Goal: Task Accomplishment & Management: Manage account settings

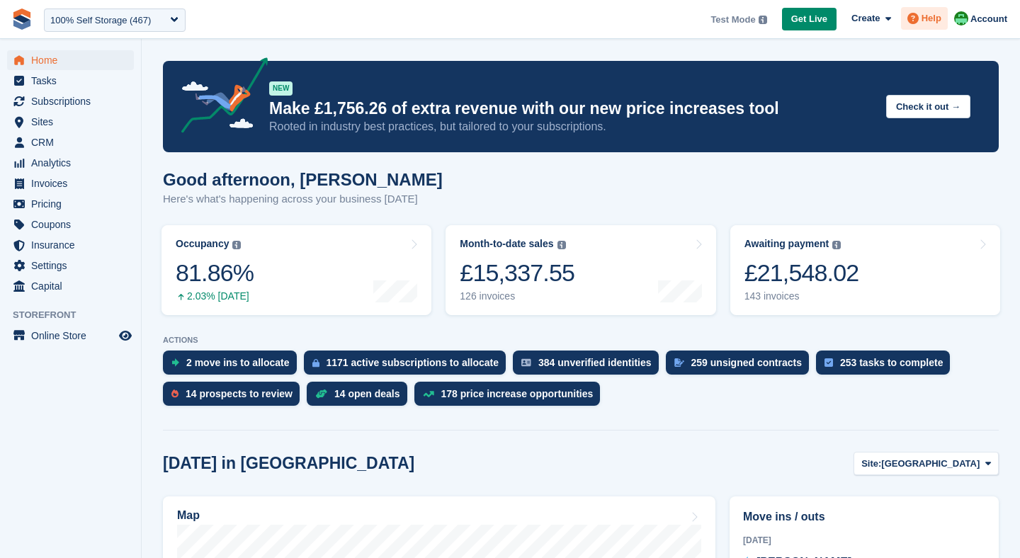
click at [919, 18] on span at bounding box center [913, 18] width 17 height 17
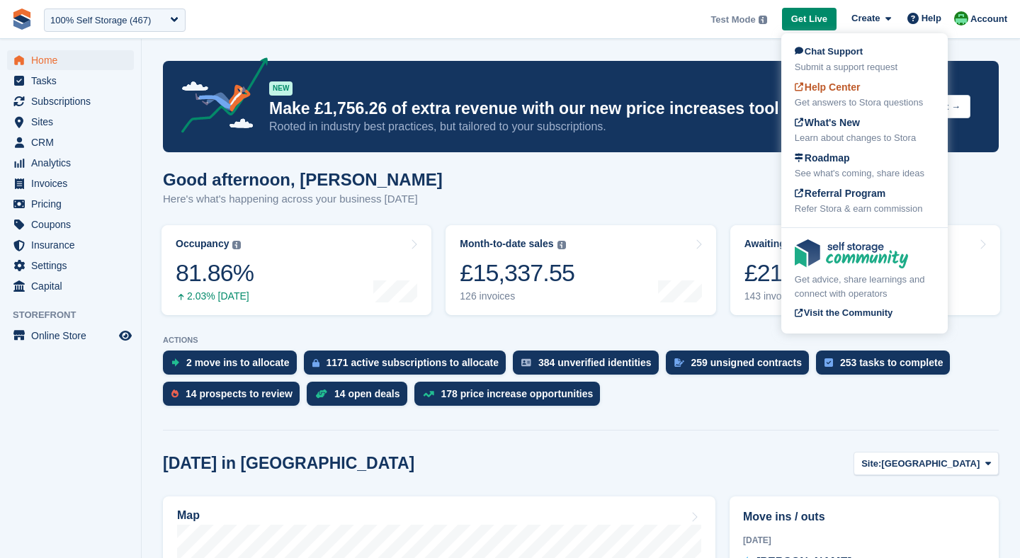
click at [848, 95] on div "Help Center Get answers to Stora questions" at bounding box center [865, 95] width 140 height 30
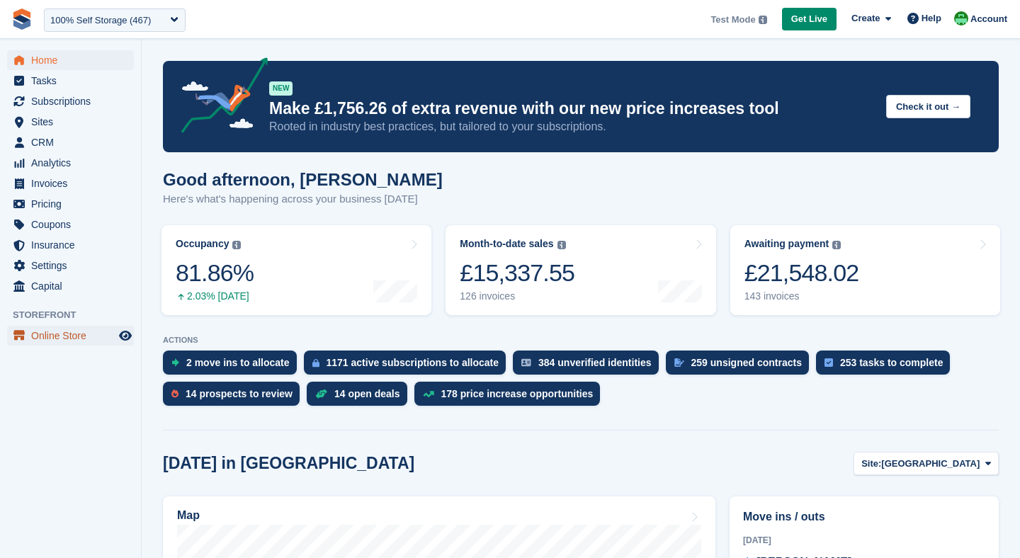
click at [58, 340] on span "Online Store" at bounding box center [73, 336] width 85 height 20
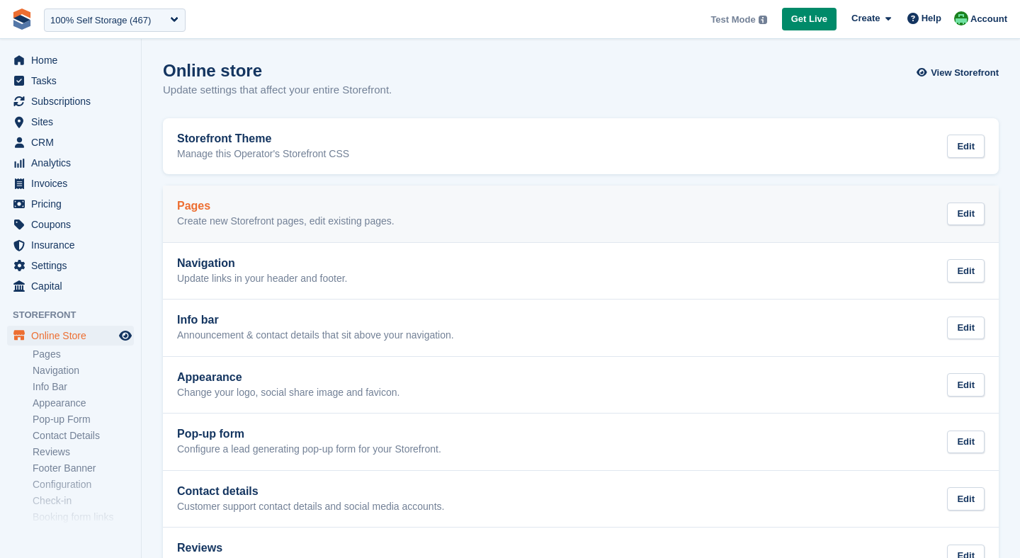
click at [293, 210] on h2 "Pages" at bounding box center [286, 206] width 218 height 13
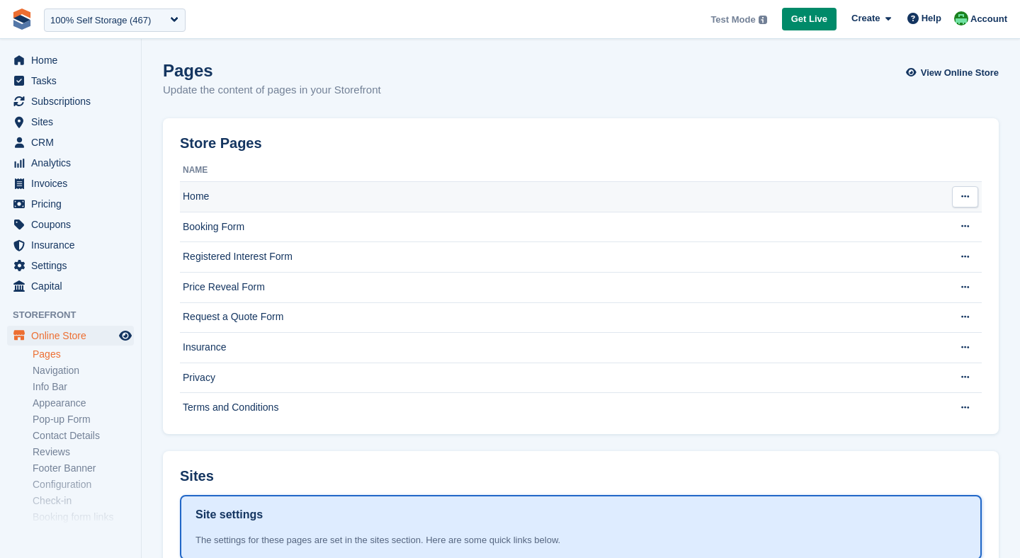
click at [264, 207] on td "Home" at bounding box center [561, 197] width 762 height 30
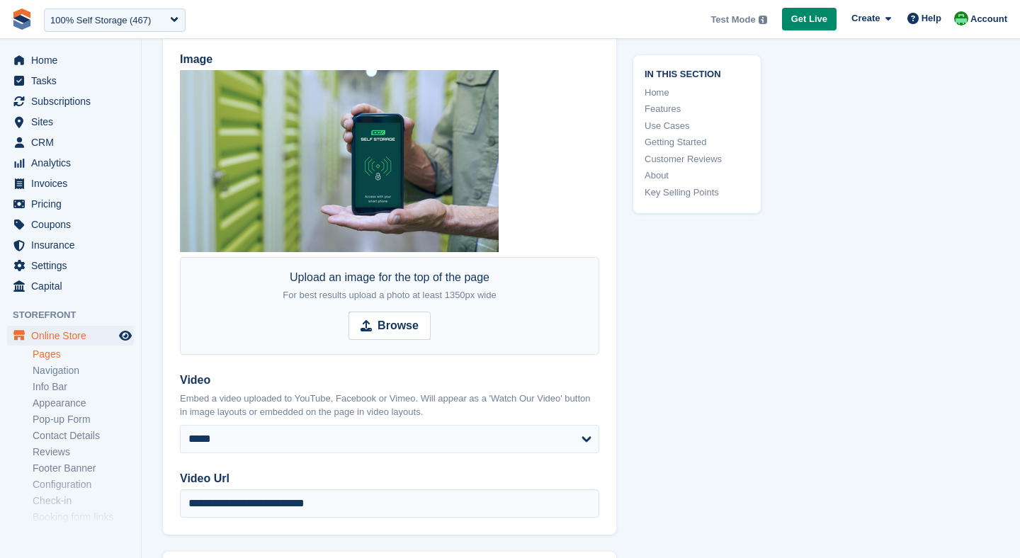
scroll to position [398, 0]
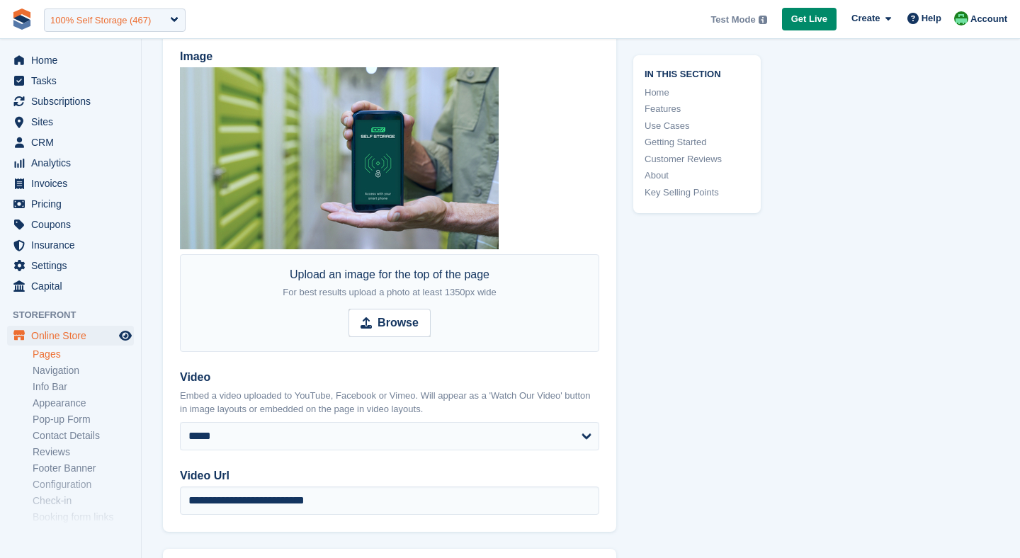
click at [113, 16] on div "100% Self Storage (467)" at bounding box center [100, 20] width 101 height 14
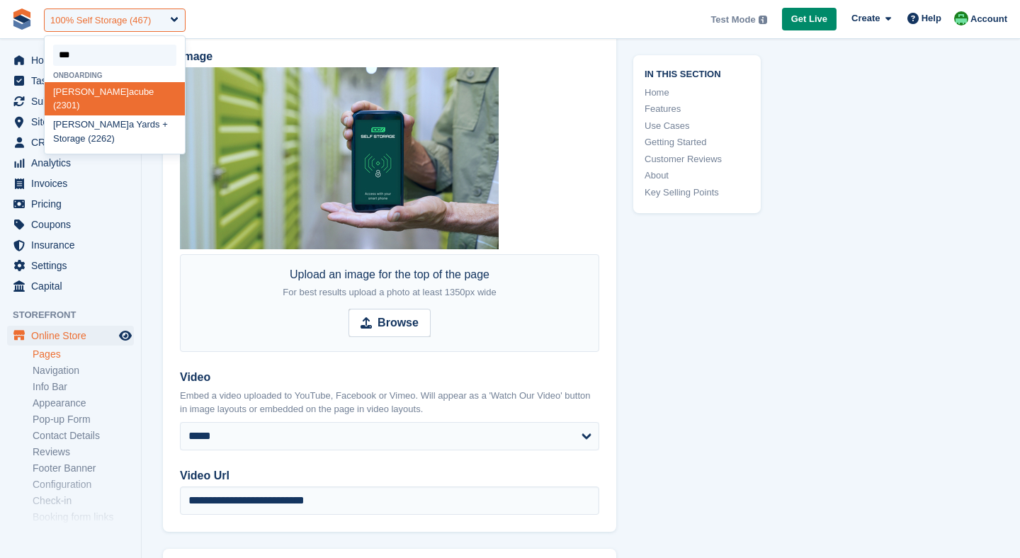
type input "****"
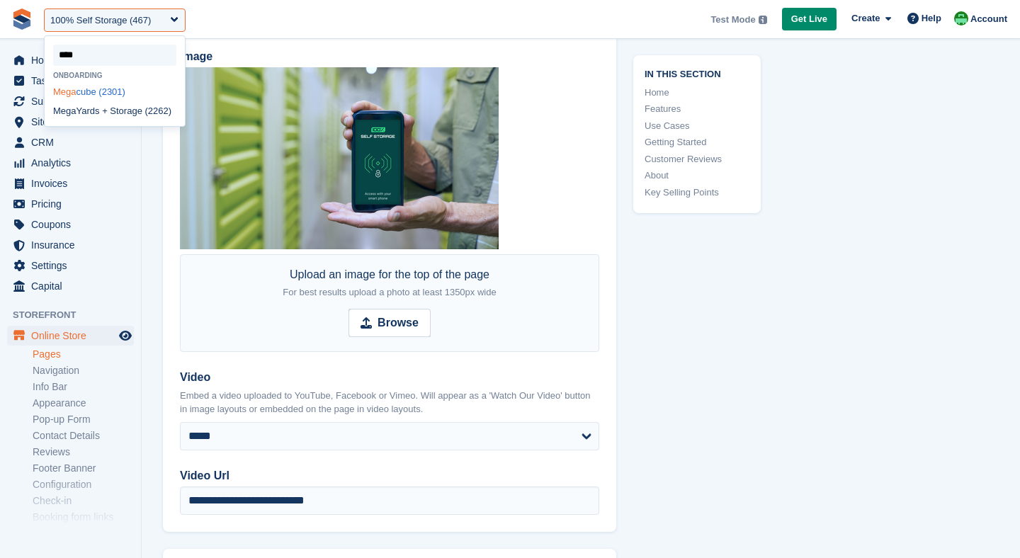
click at [112, 92] on div "Mega cube (2301)" at bounding box center [115, 91] width 140 height 19
select select "****"
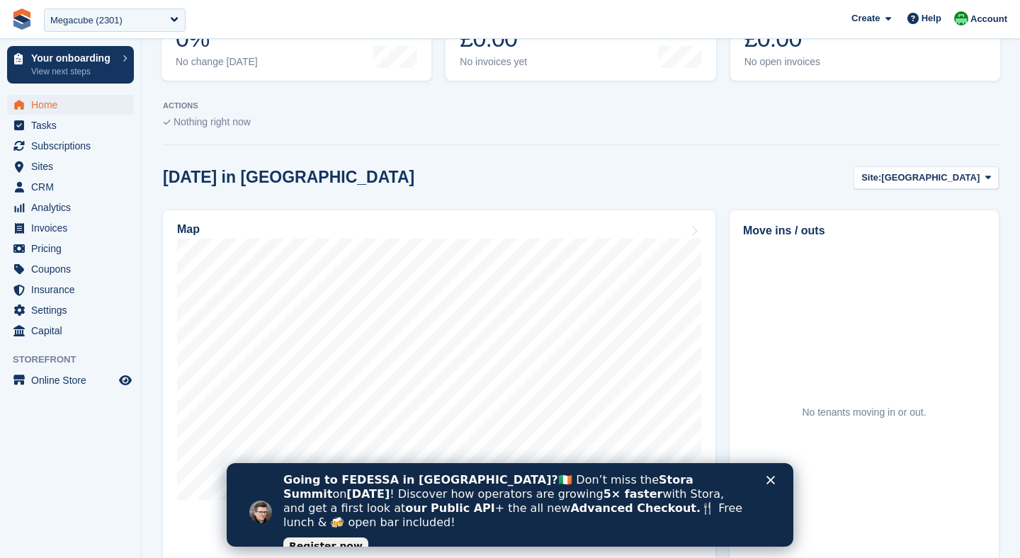
scroll to position [274, 0]
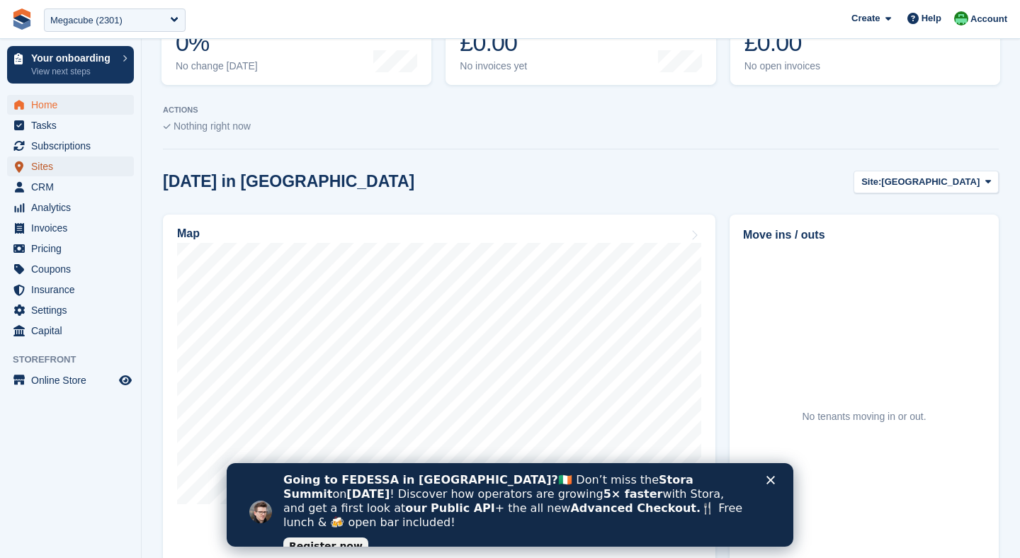
click at [64, 170] on span "Sites" at bounding box center [73, 167] width 85 height 20
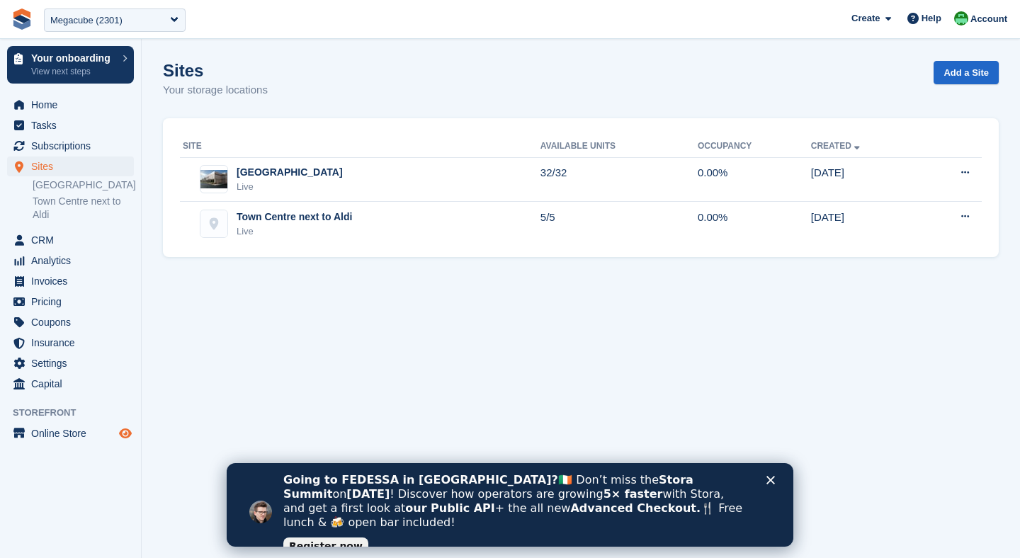
click at [120, 439] on icon "Preview store" at bounding box center [125, 433] width 13 height 11
click at [37, 444] on span "Online Store" at bounding box center [73, 434] width 85 height 20
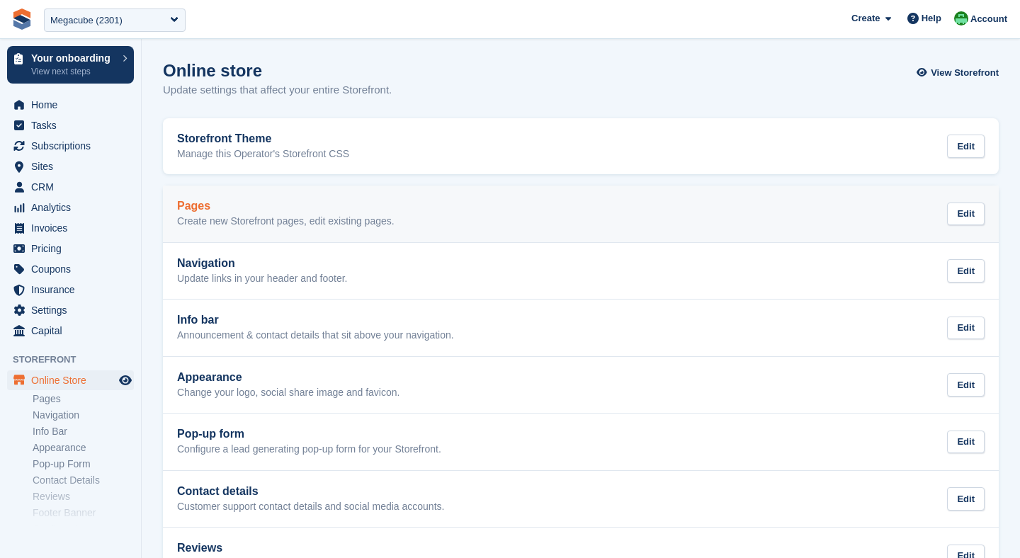
click at [292, 209] on h2 "Pages" at bounding box center [286, 206] width 218 height 13
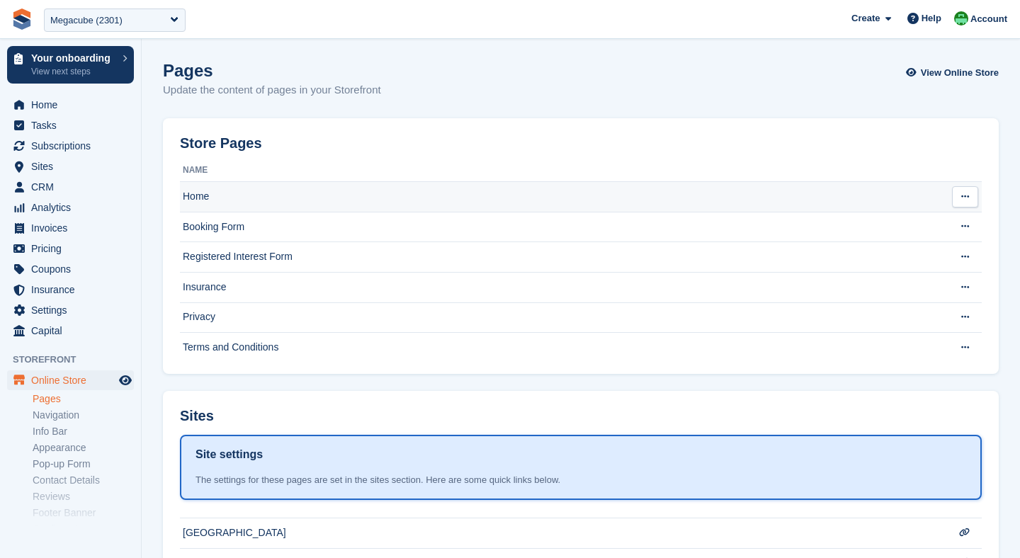
click at [265, 205] on td "Home" at bounding box center [561, 197] width 762 height 30
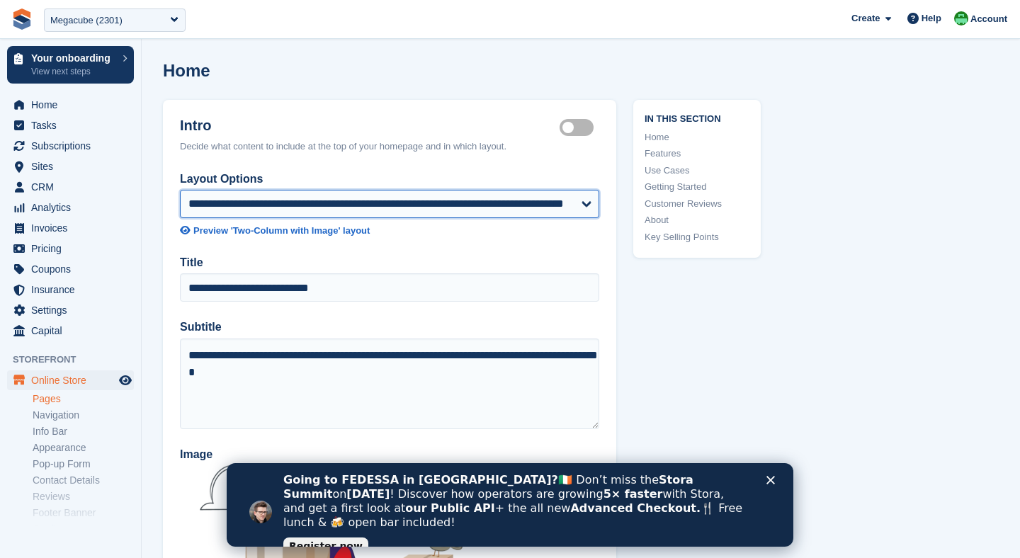
click at [294, 201] on select "**********" at bounding box center [389, 204] width 419 height 28
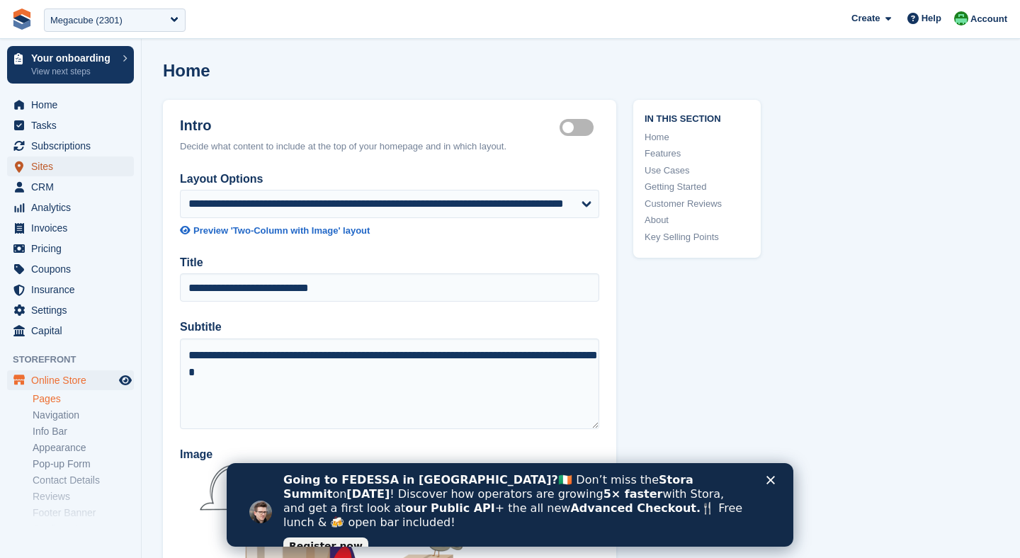
click at [48, 171] on span "Sites" at bounding box center [73, 167] width 85 height 20
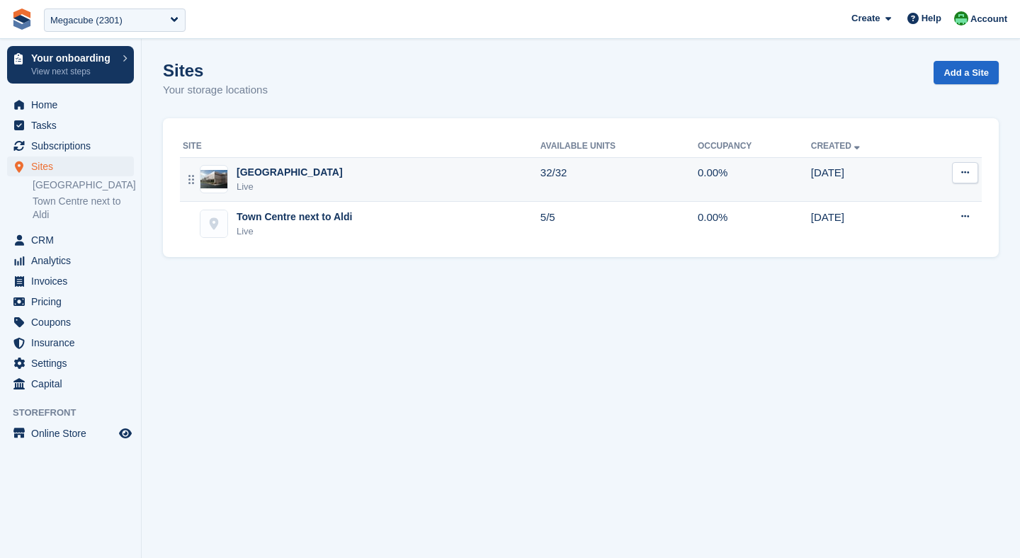
click at [480, 176] on div "[GEOGRAPHIC_DATA] Live" at bounding box center [362, 179] width 358 height 29
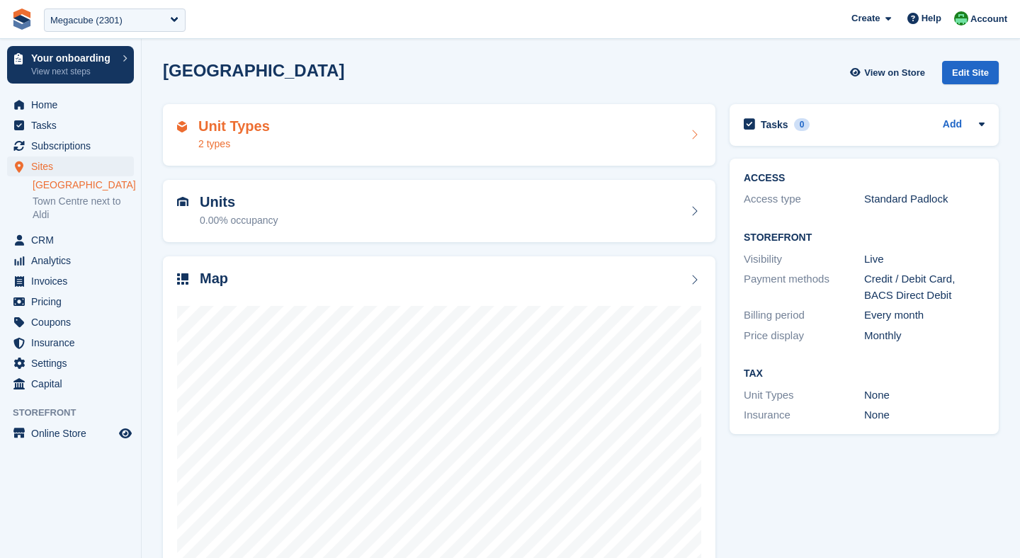
click at [356, 145] on div "Unit Types 2 types" at bounding box center [439, 135] width 524 height 34
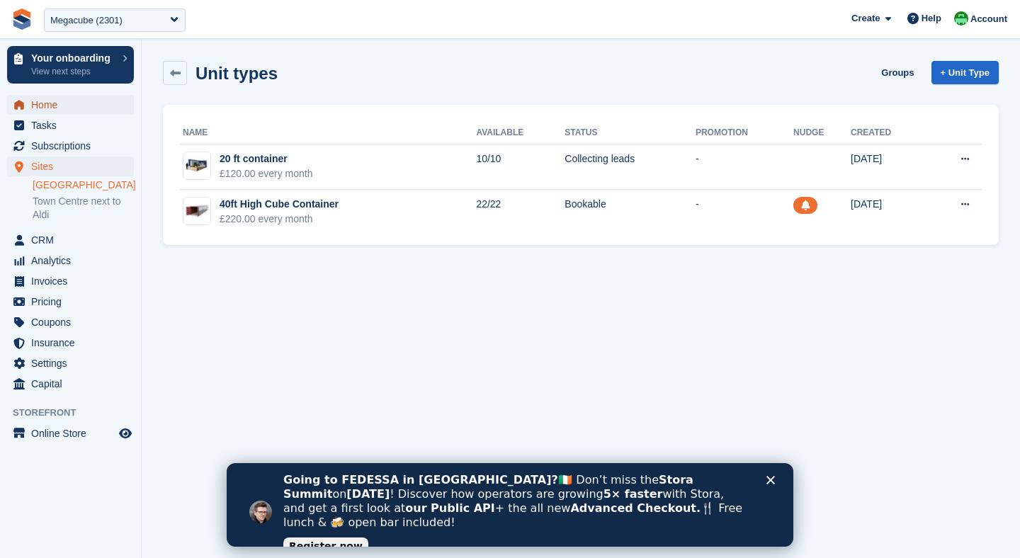
click at [60, 108] on span "Home" at bounding box center [73, 105] width 85 height 20
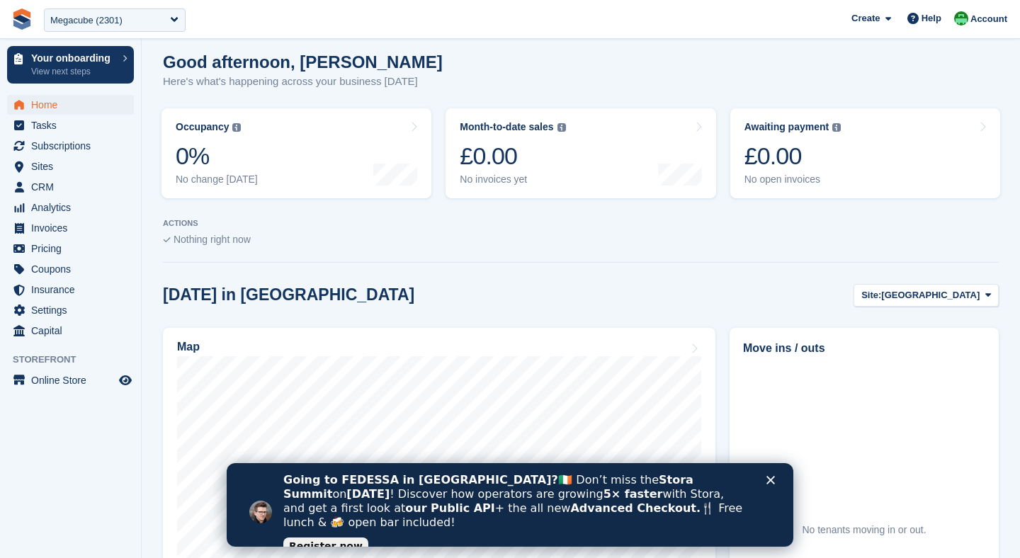
scroll to position [164, 0]
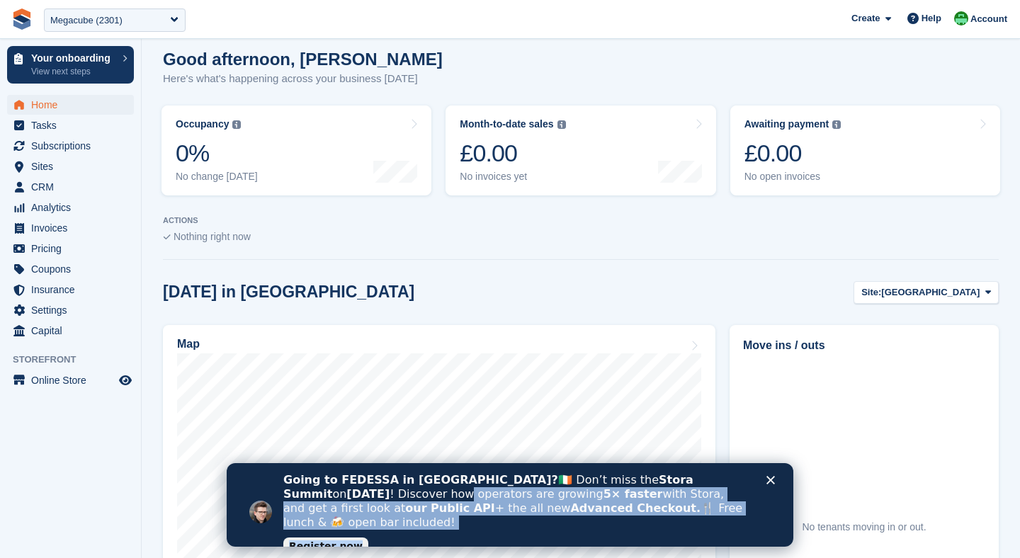
click at [766, 481] on div "Going to FEDESSA in Dublin? 🇮🇪 Don’t miss the Stora Summit on Sept 30 ! Discove…" at bounding box center [510, 512] width 567 height 86
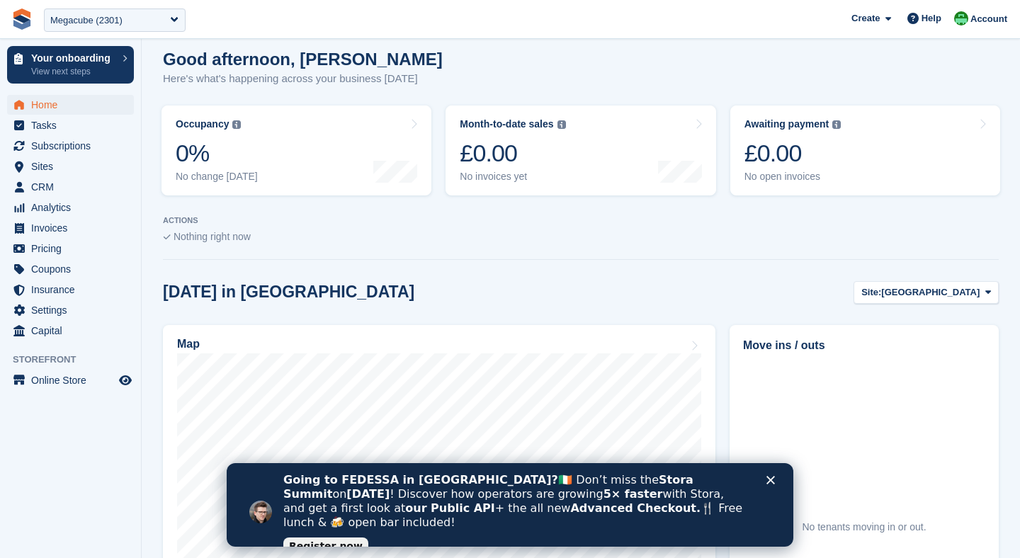
click at [770, 481] on polygon "Close" at bounding box center [771, 480] width 9 height 9
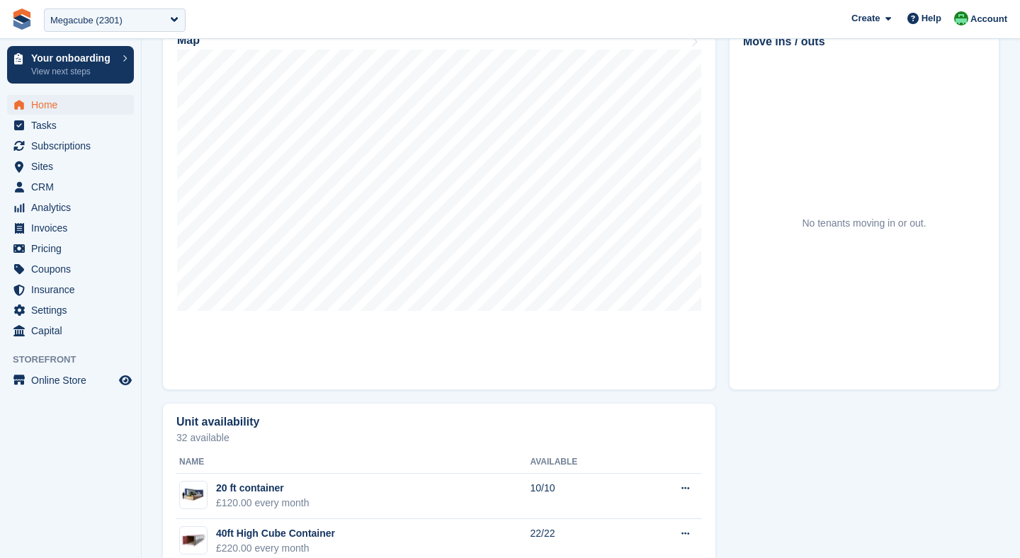
scroll to position [446, 0]
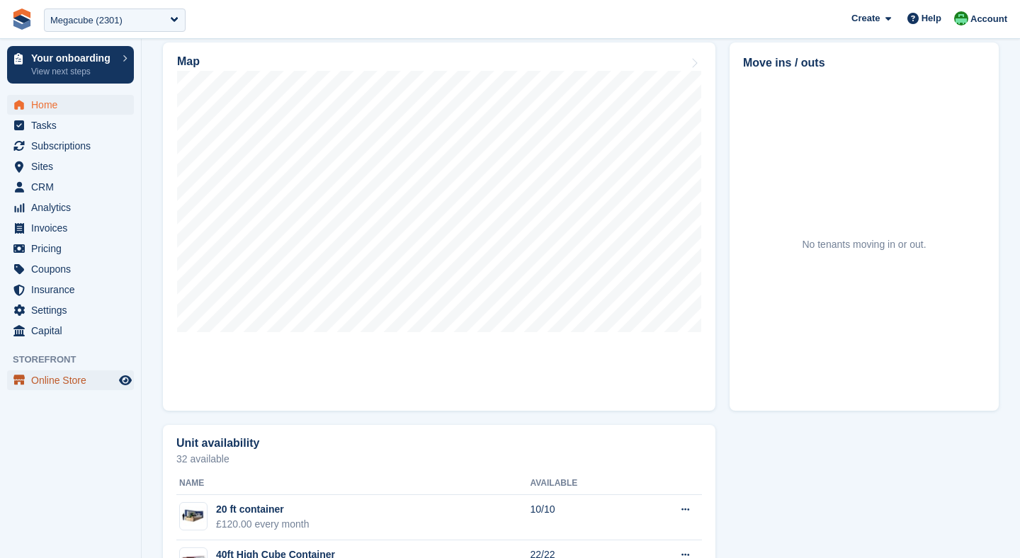
click at [78, 386] on span "Online Store" at bounding box center [73, 381] width 85 height 20
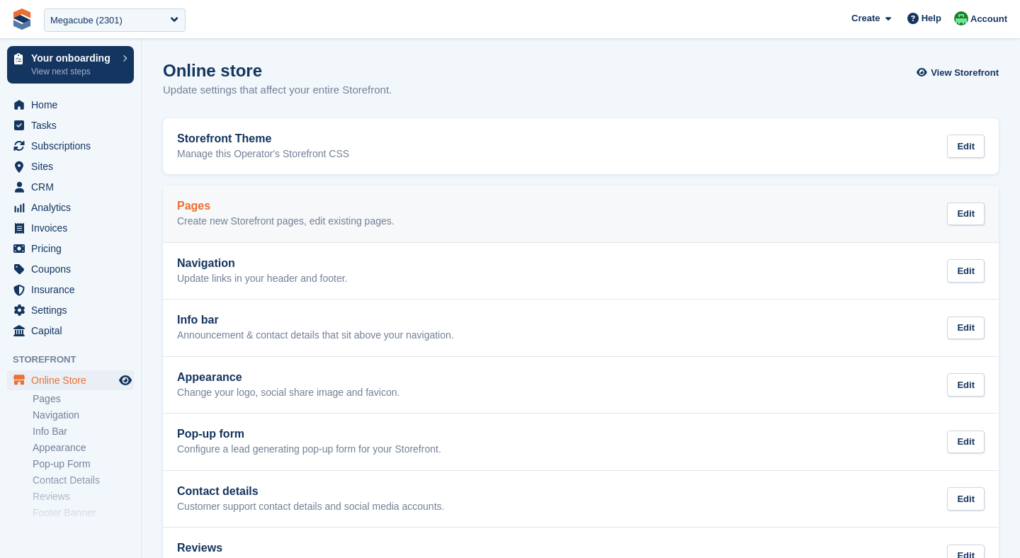
click at [251, 213] on div "Pages Create new Storefront pages, edit existing pages." at bounding box center [286, 214] width 218 height 28
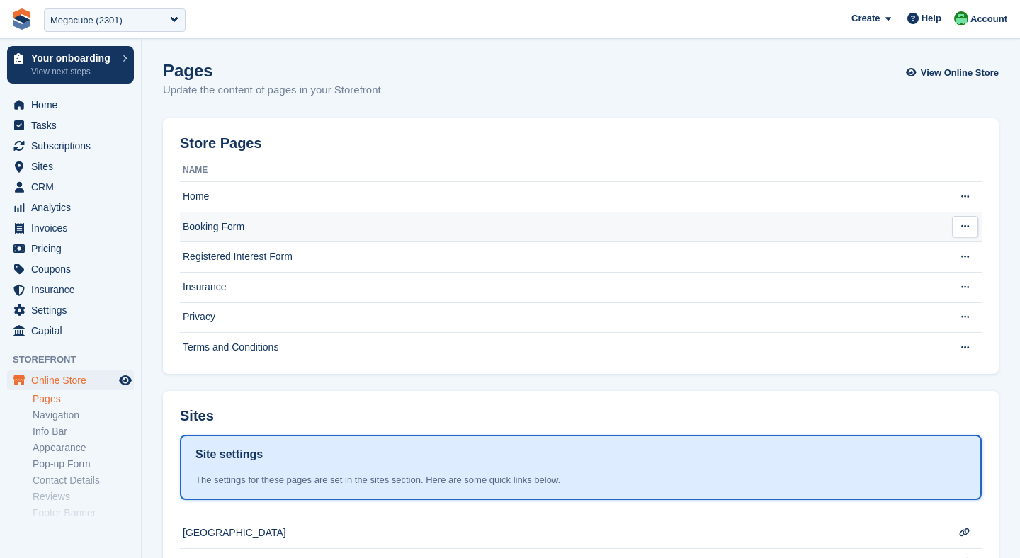
click at [235, 224] on td "Booking Form" at bounding box center [561, 227] width 762 height 30
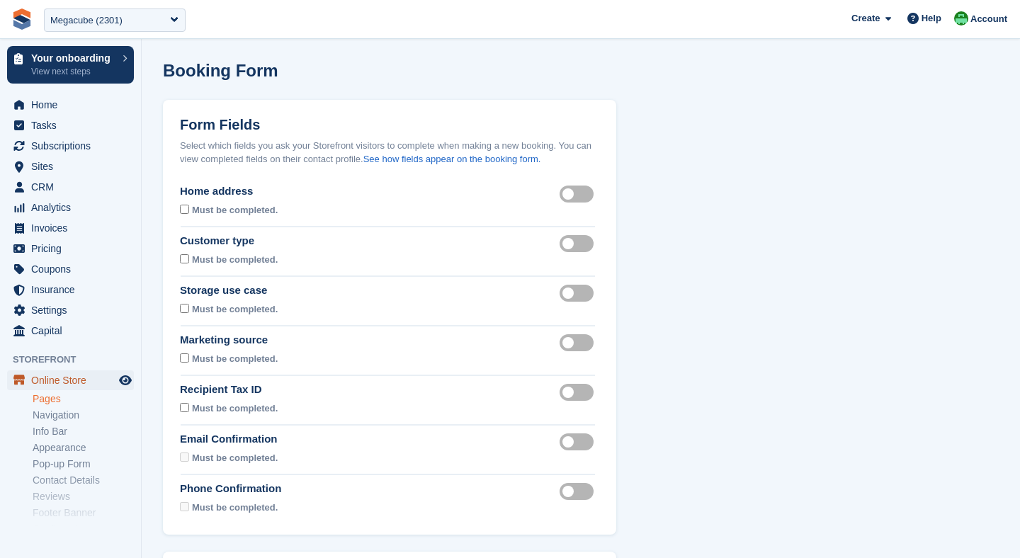
click at [50, 384] on span "Online Store" at bounding box center [73, 381] width 85 height 20
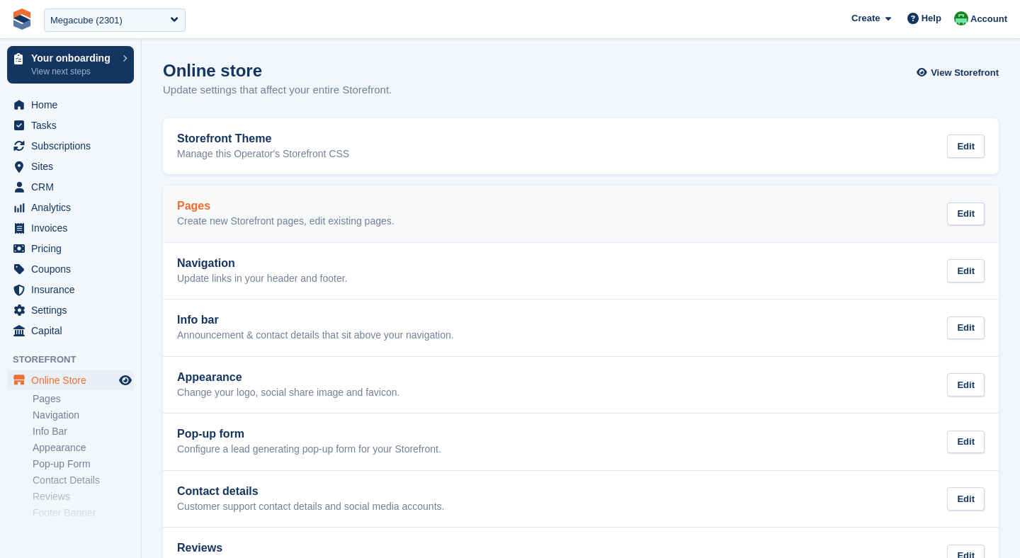
click at [251, 213] on div "Pages Create new Storefront pages, edit existing pages." at bounding box center [286, 214] width 218 height 28
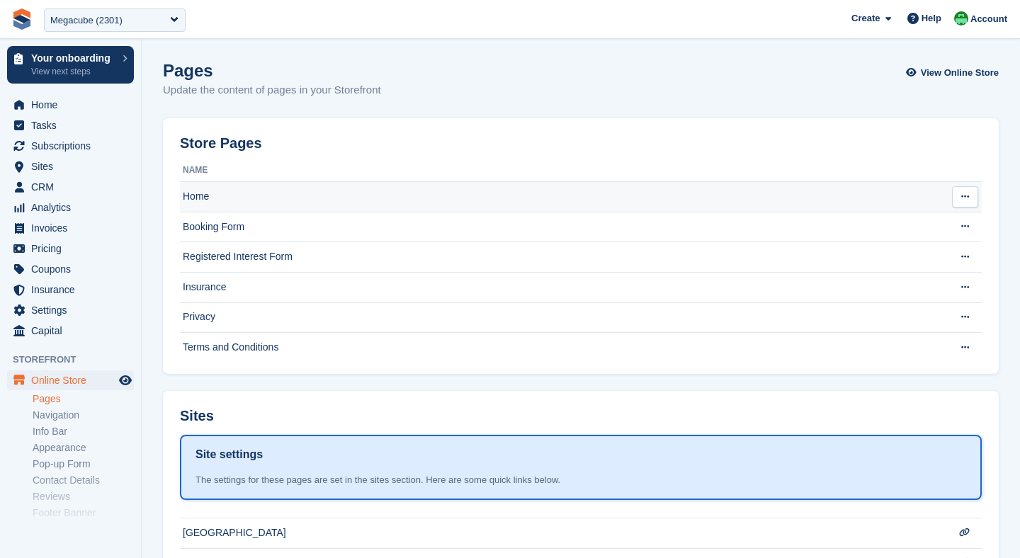
click at [236, 209] on td "Home" at bounding box center [561, 197] width 762 height 30
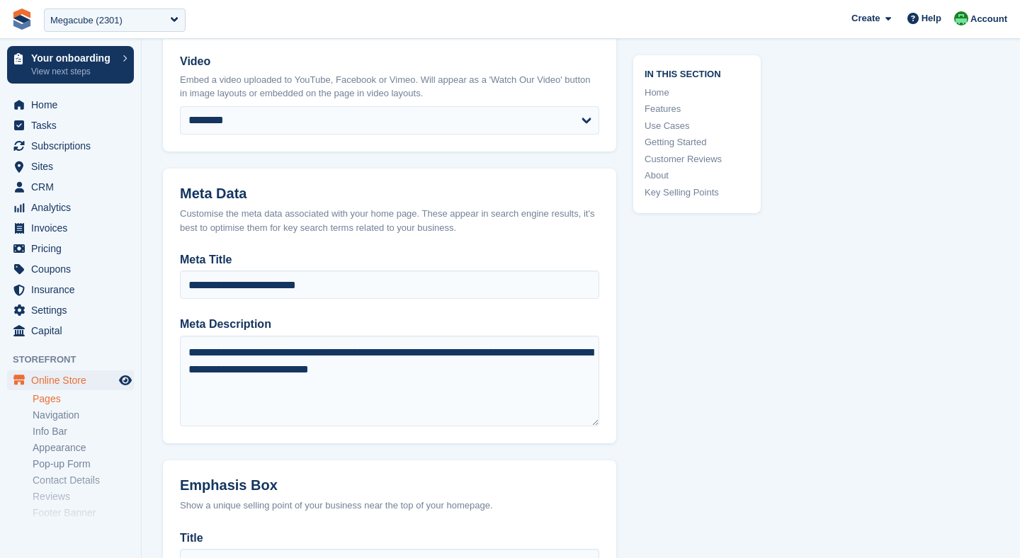
scroll to position [809, 0]
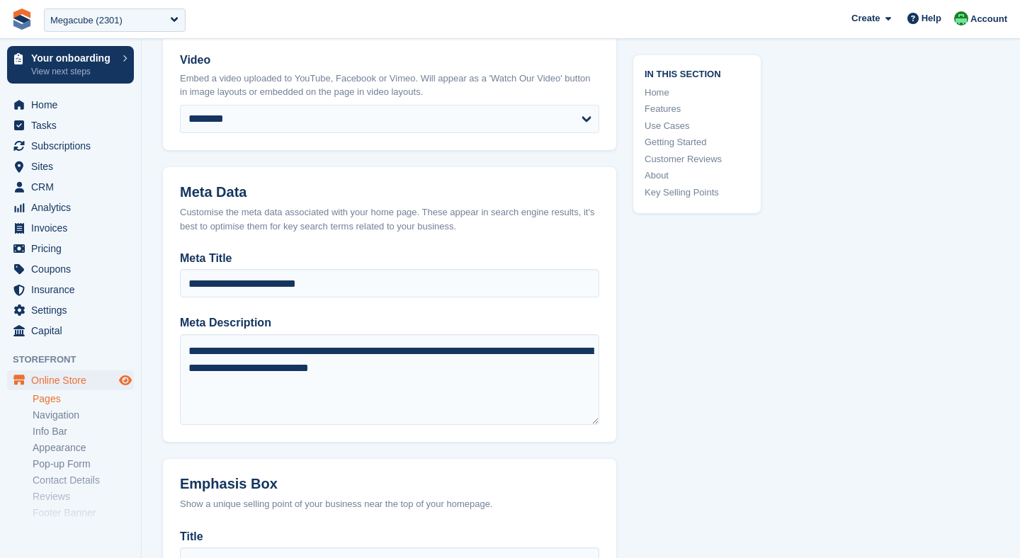
click at [126, 378] on icon "Preview store" at bounding box center [125, 380] width 13 height 11
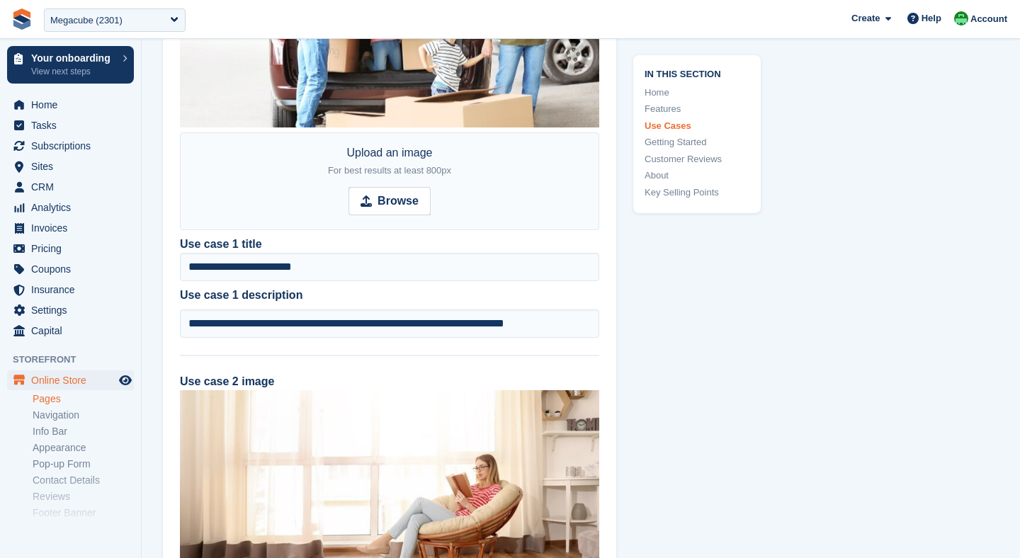
scroll to position [1864, 0]
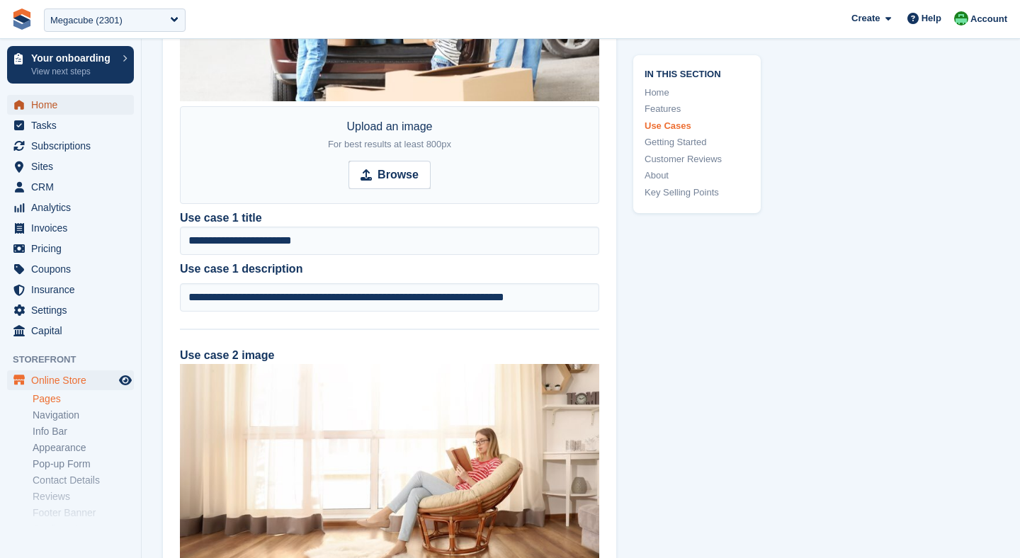
click at [58, 108] on span "Home" at bounding box center [73, 105] width 85 height 20
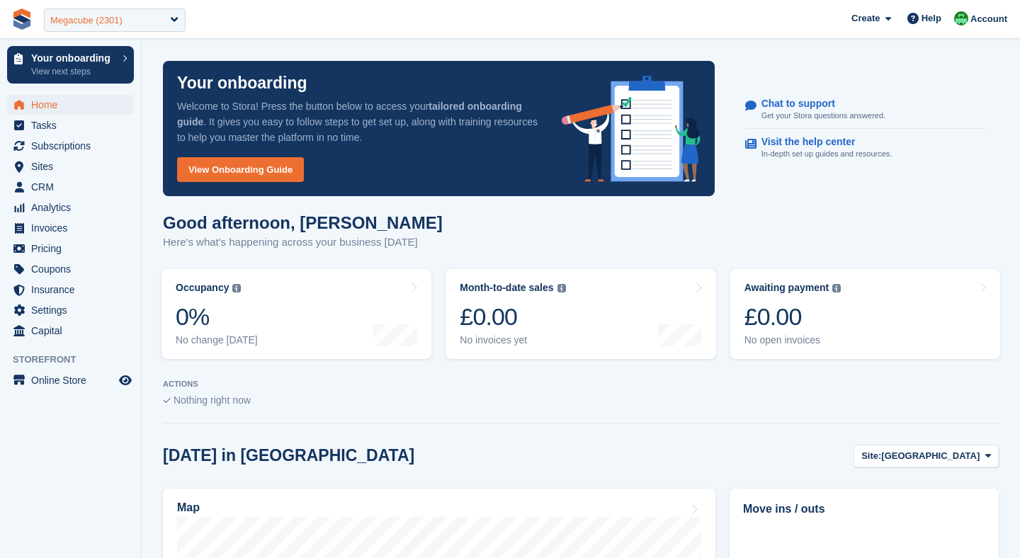
click at [103, 11] on div "Megacube (2301)" at bounding box center [115, 20] width 142 height 23
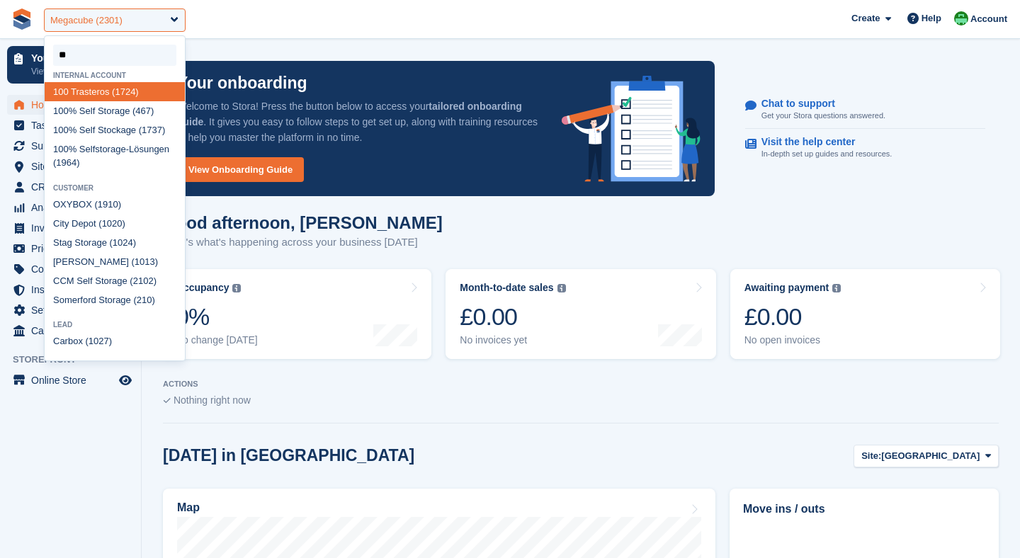
type input "***"
click at [113, 113] on div "100 % Self Storage (467)" at bounding box center [115, 110] width 140 height 19
select select "***"
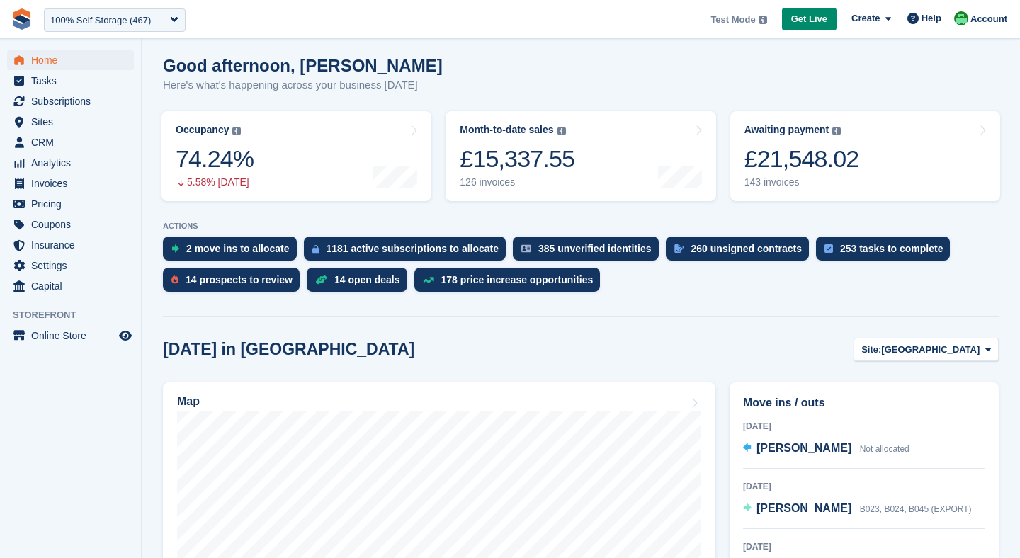
scroll to position [118, 0]
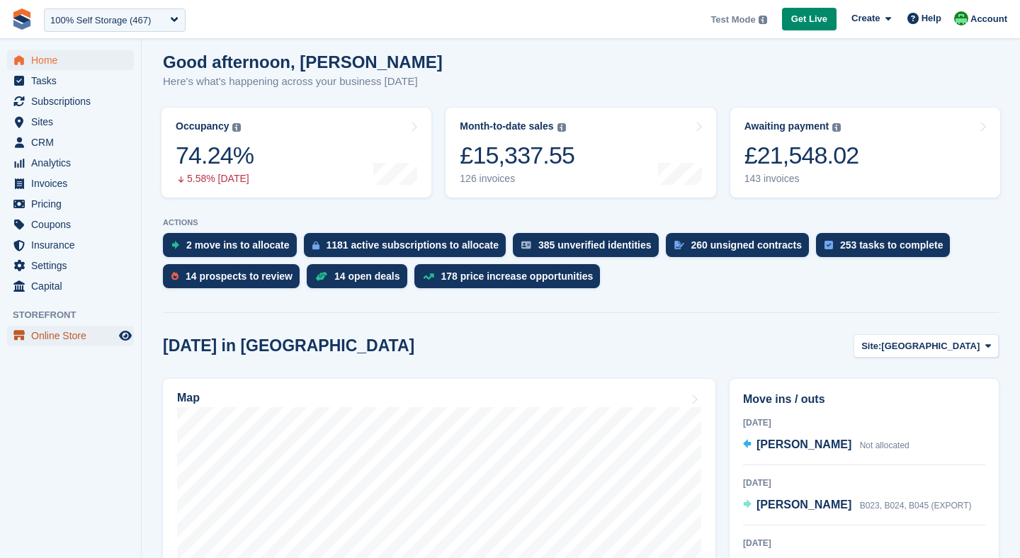
click at [47, 338] on span "Online Store" at bounding box center [73, 336] width 85 height 20
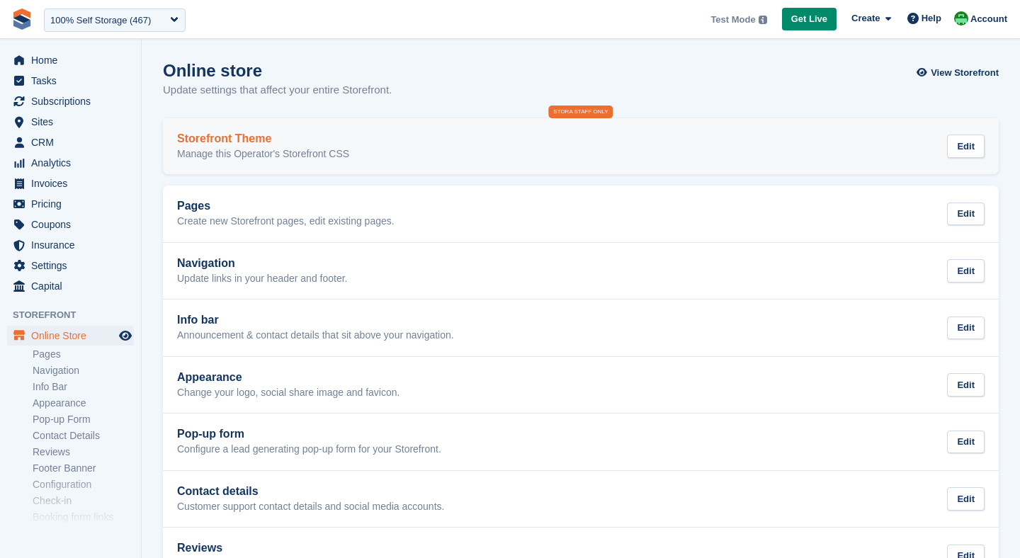
click at [470, 150] on div "Storefront Theme Manage this Operator's Storefront CSS Edit" at bounding box center [581, 147] width 808 height 28
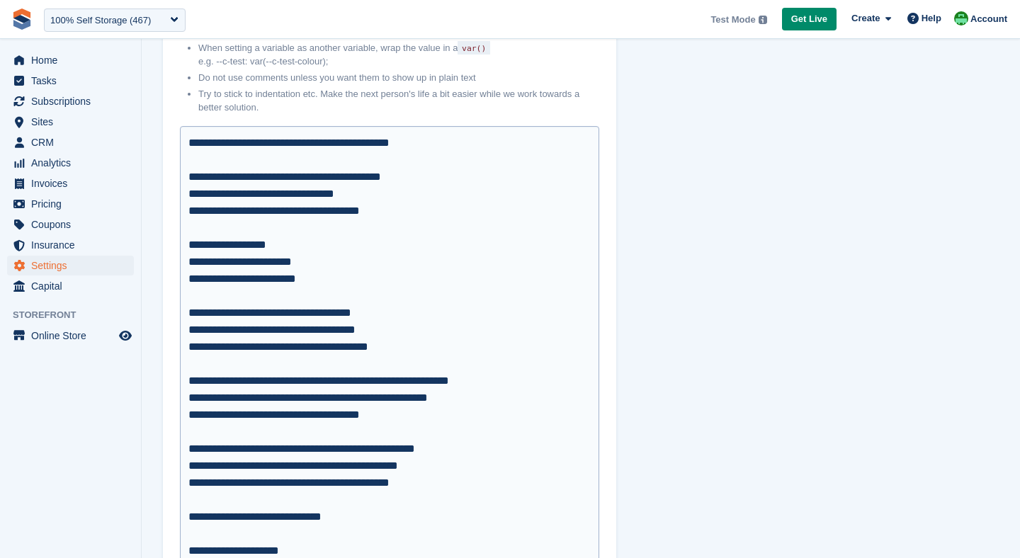
scroll to position [474, 0]
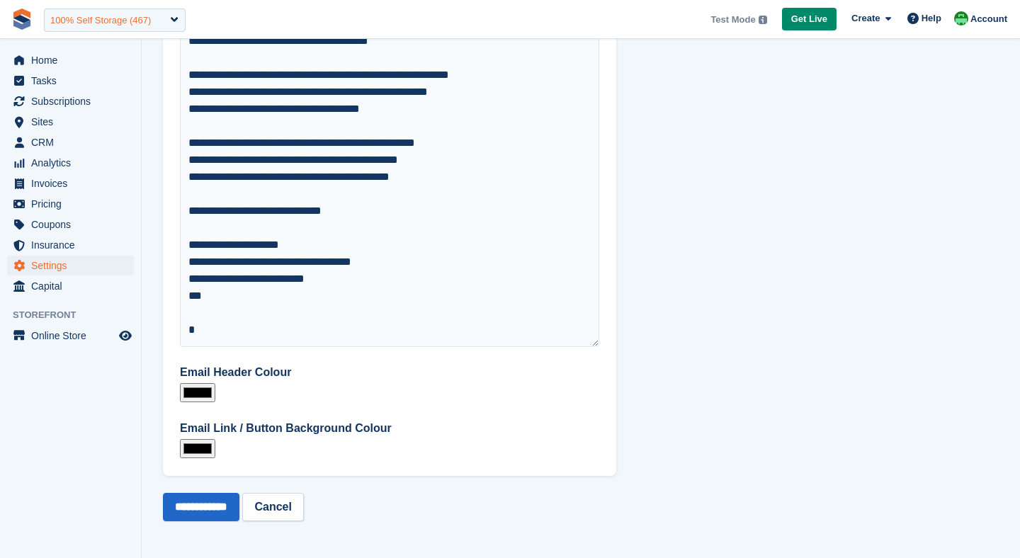
click at [98, 15] on div "100% Self Storage (467)" at bounding box center [100, 20] width 101 height 14
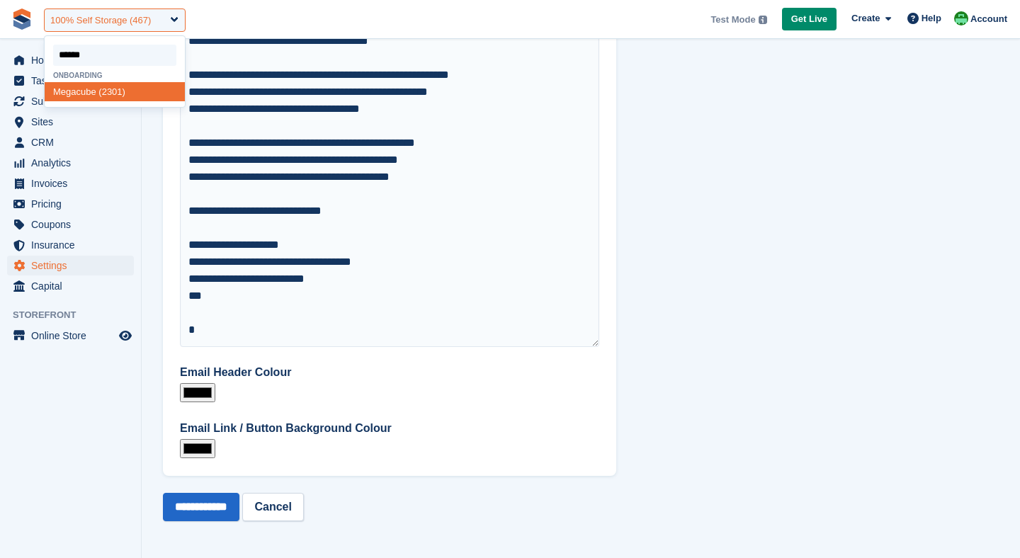
type input "*******"
click at [89, 96] on span "Megacub" at bounding box center [72, 91] width 38 height 11
select select "****"
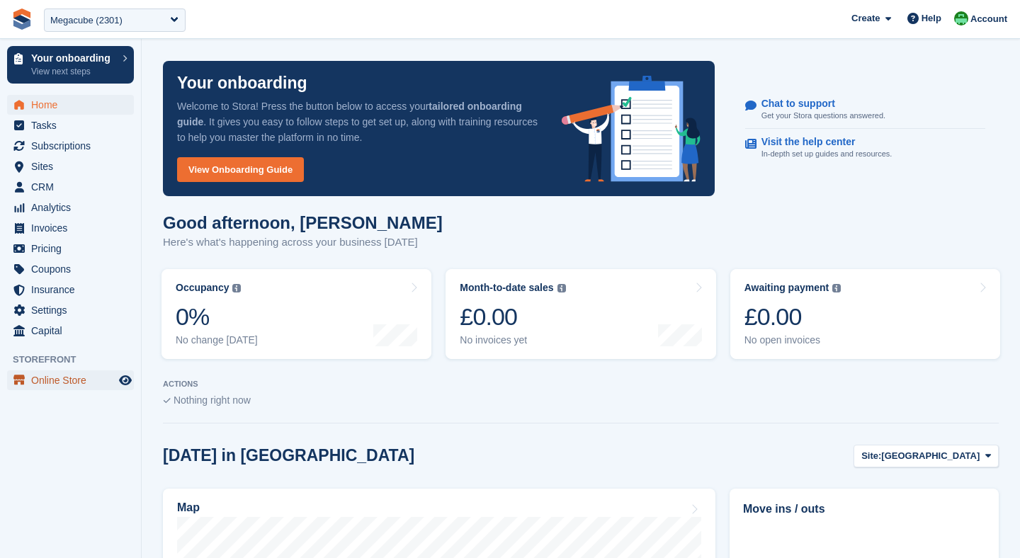
click at [78, 381] on span "Online Store" at bounding box center [73, 381] width 85 height 20
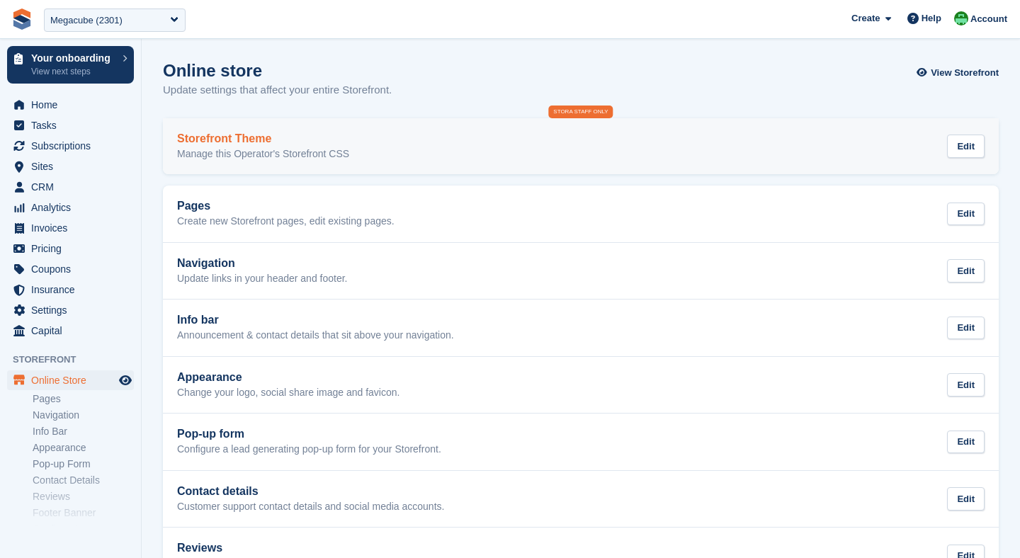
click at [365, 157] on div "Storefront Theme Manage this Operator's Storefront CSS Edit" at bounding box center [581, 147] width 808 height 28
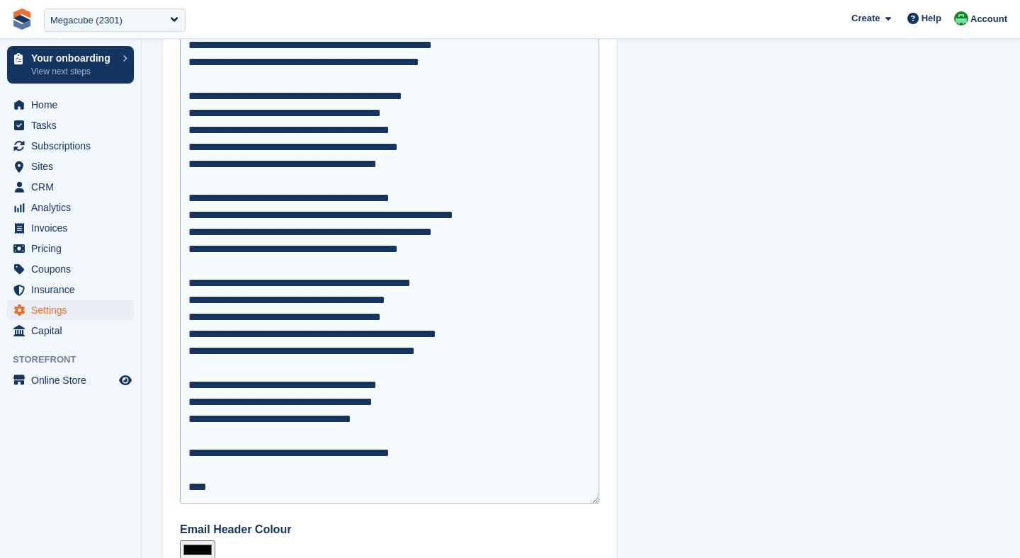
scroll to position [474, 0]
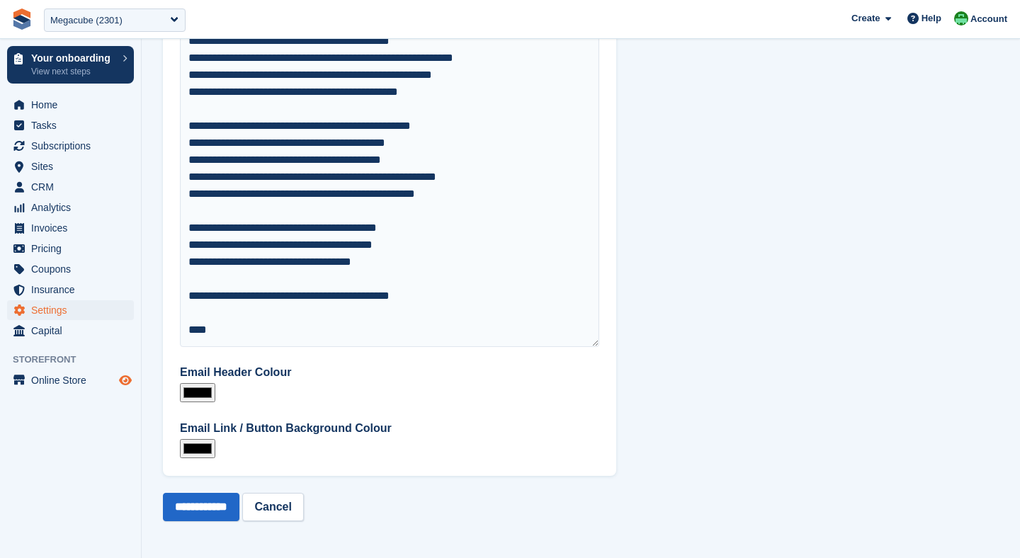
click at [121, 383] on icon "Preview store" at bounding box center [125, 380] width 13 height 11
click at [747, 382] on section "**********" at bounding box center [581, 43] width 879 height 1034
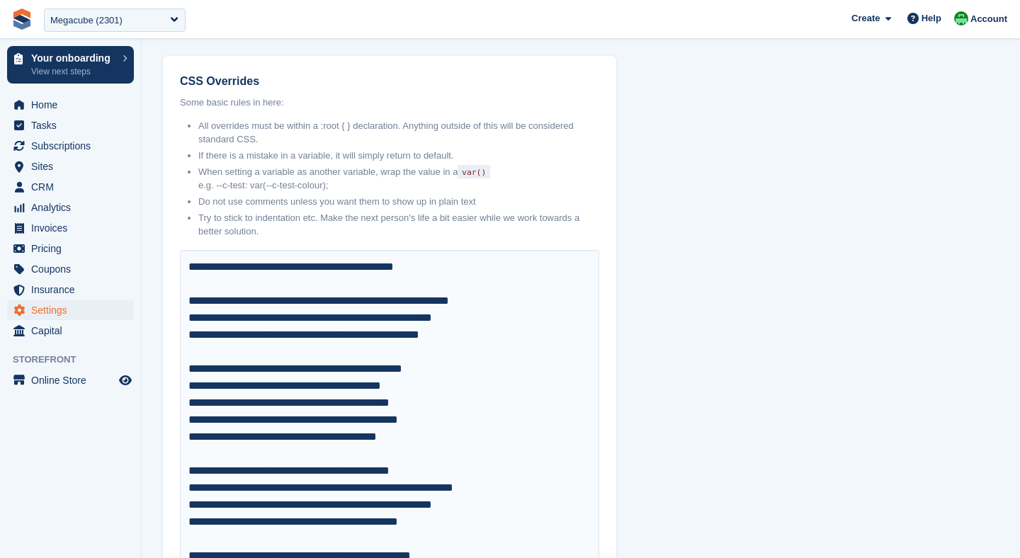
scroll to position [0, 0]
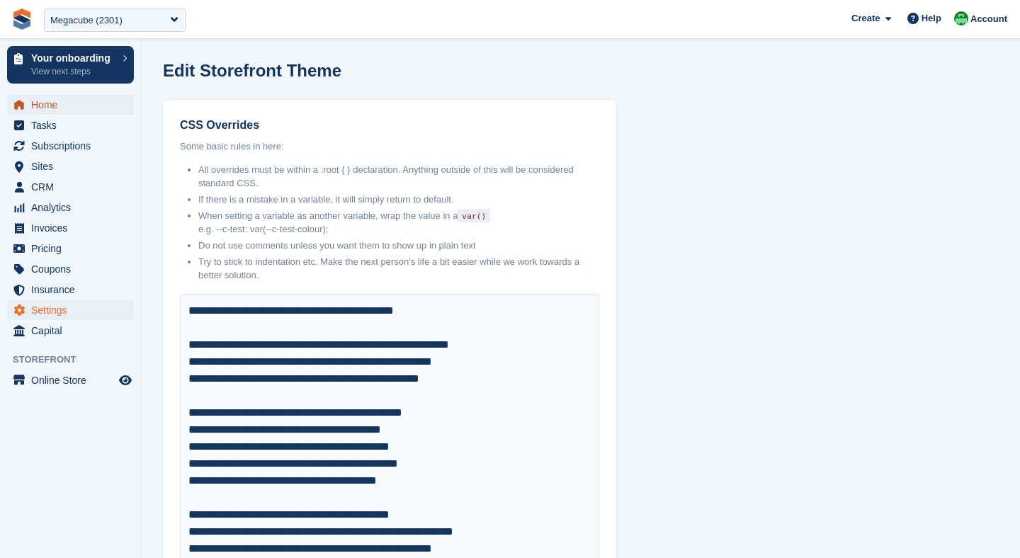
click at [56, 101] on span "Home" at bounding box center [73, 105] width 85 height 20
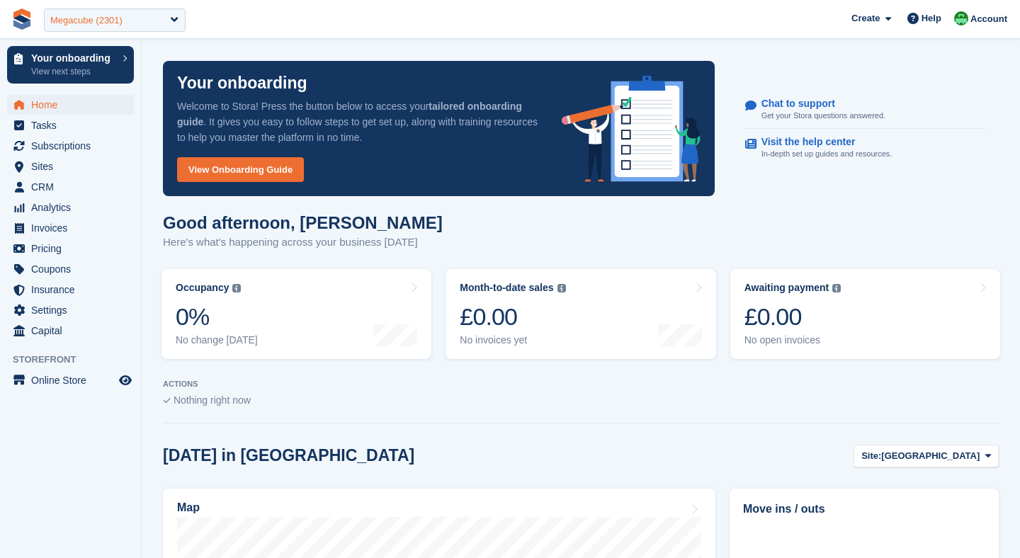
click at [102, 19] on div "Megacube (2301)" at bounding box center [86, 20] width 72 height 14
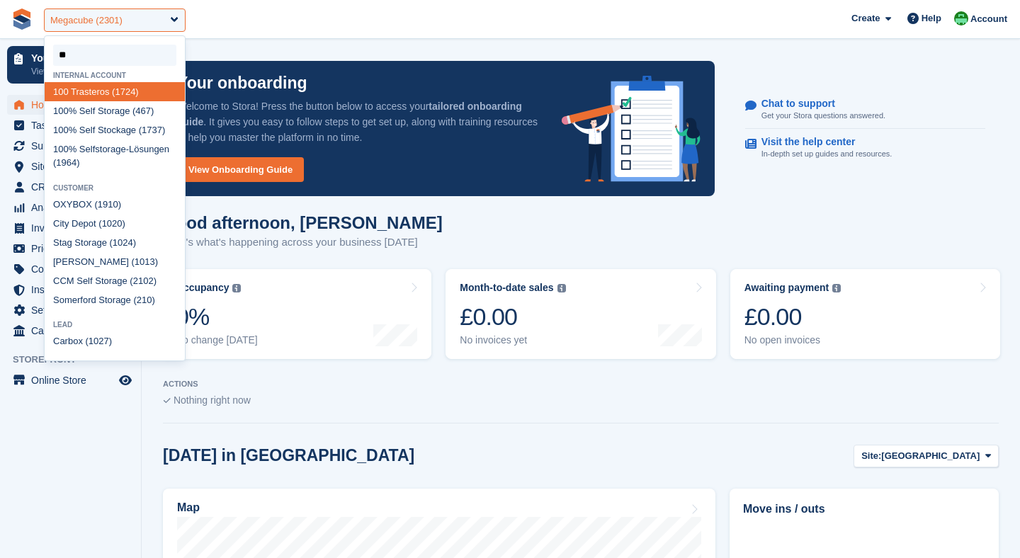
type input "***"
click at [112, 113] on div "100 % Self Storage (467)" at bounding box center [115, 110] width 140 height 19
select select "***"
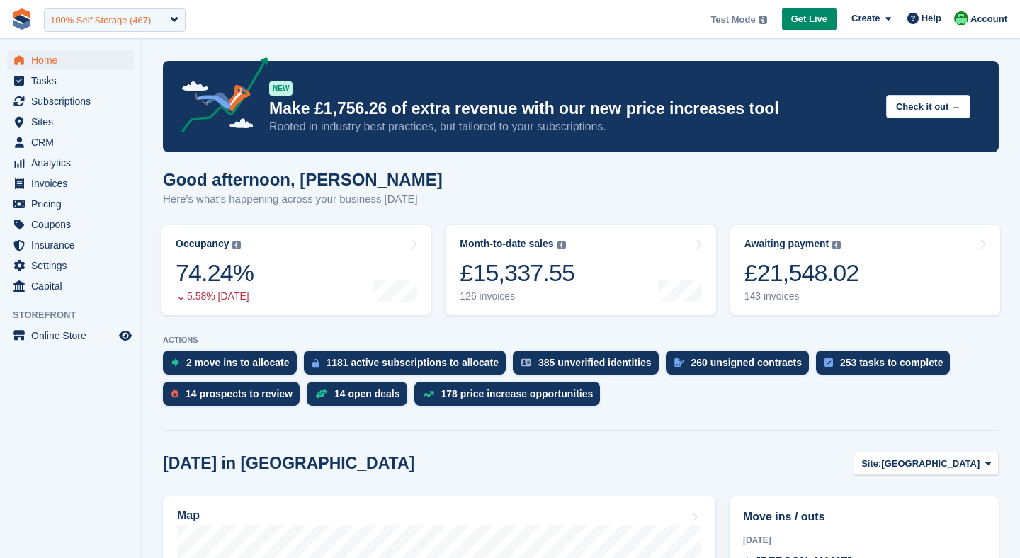
click at [113, 25] on div "100% Self Storage (467)" at bounding box center [100, 20] width 101 height 14
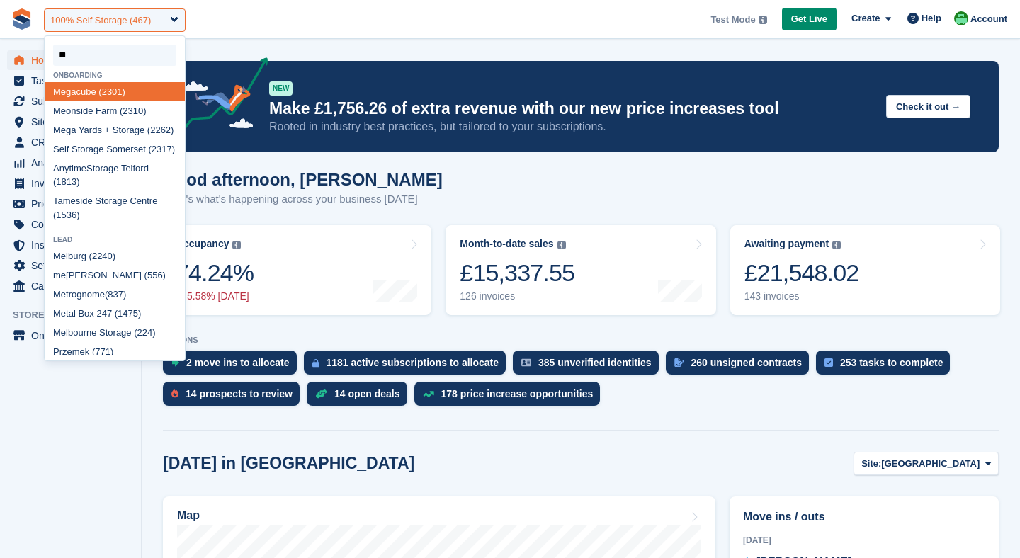
type input "***"
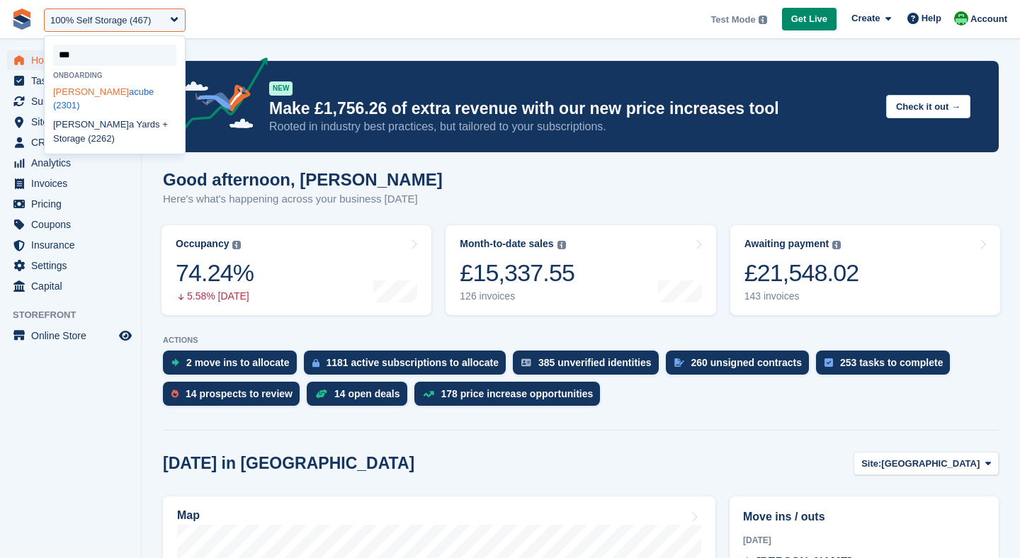
click at [105, 88] on div "Meg acube (2301)" at bounding box center [115, 98] width 140 height 33
select select "****"
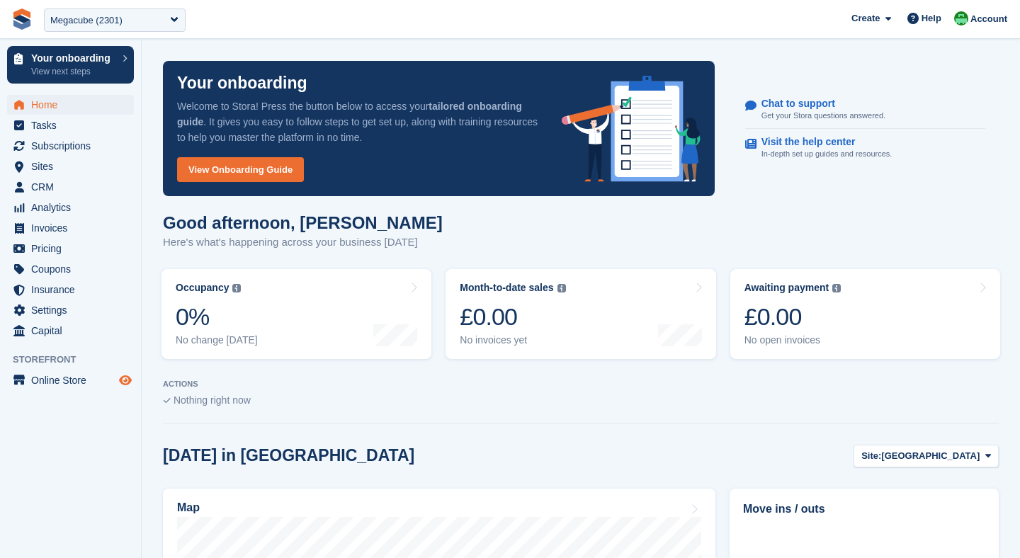
click at [122, 381] on icon "Preview store" at bounding box center [125, 380] width 13 height 11
